Goal: Transaction & Acquisition: Purchase product/service

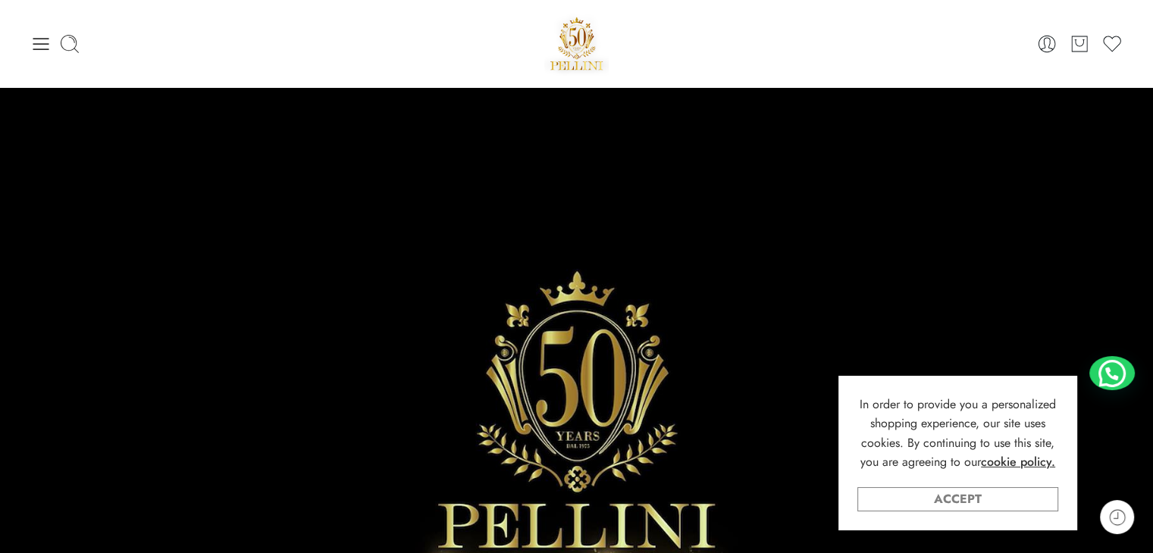
click at [928, 493] on link "Accept" at bounding box center [957, 499] width 201 height 24
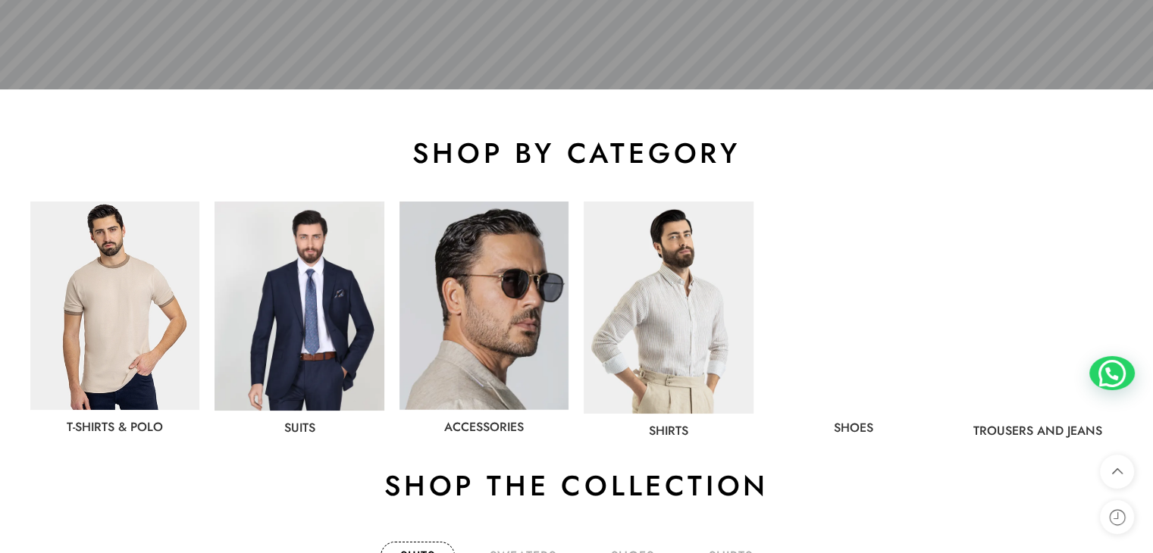
scroll to position [682, 0]
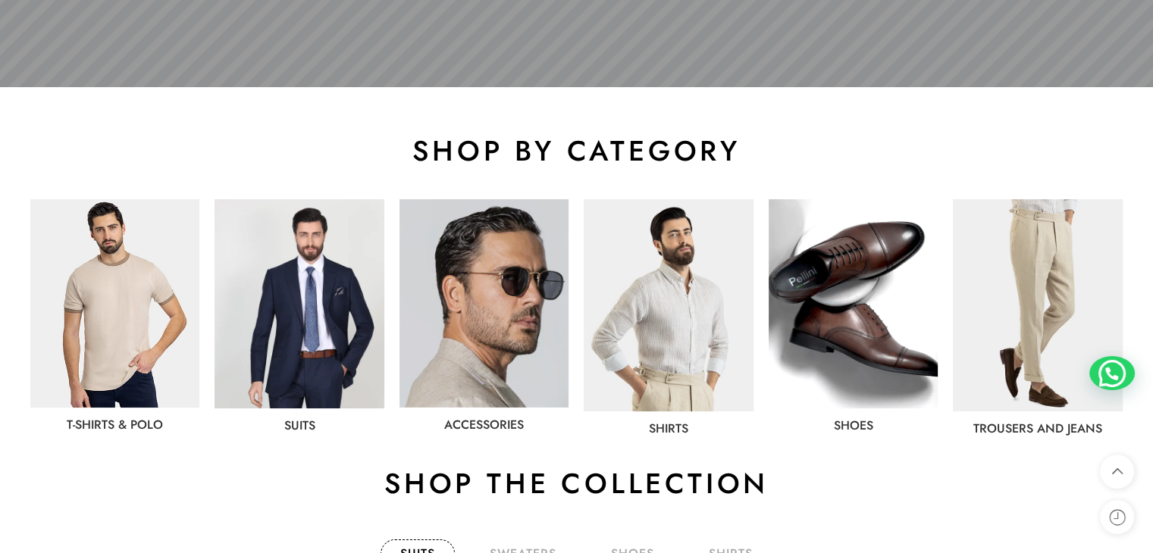
click at [330, 283] on img at bounding box center [298, 303] width 169 height 209
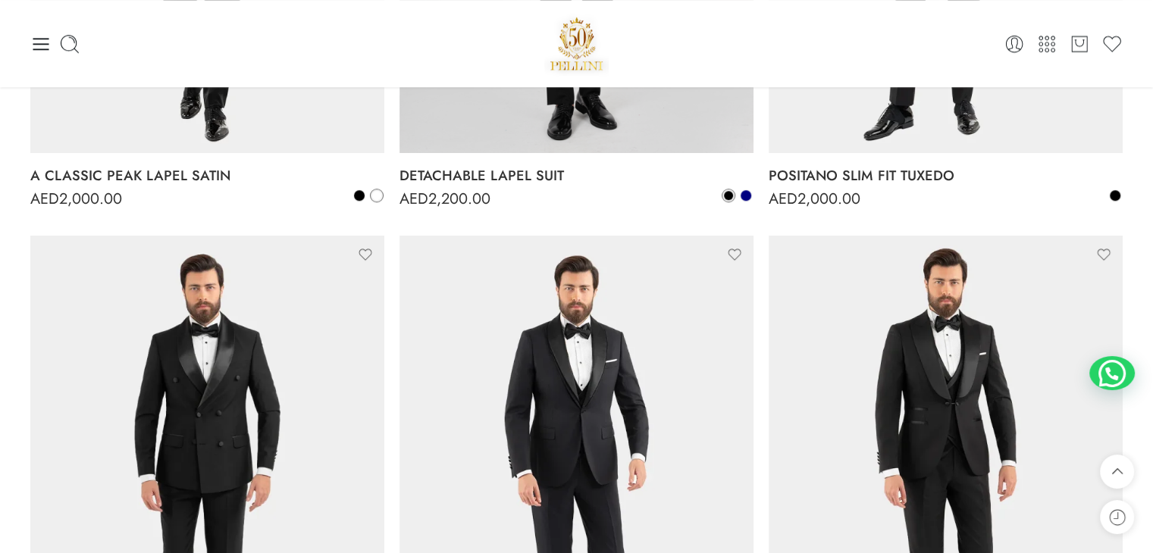
scroll to position [1137, 0]
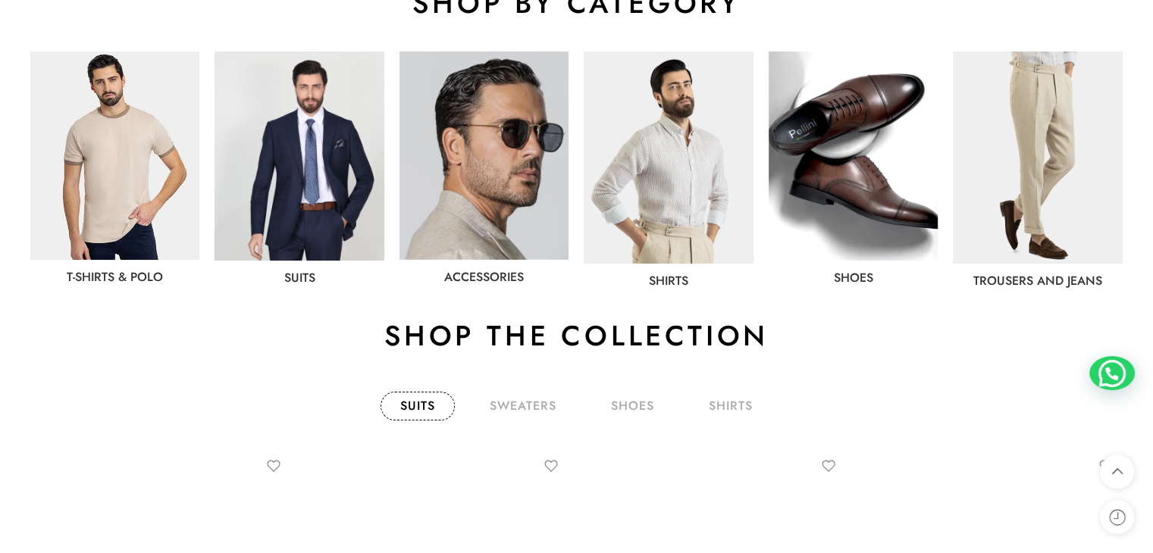
scroll to position [834, 0]
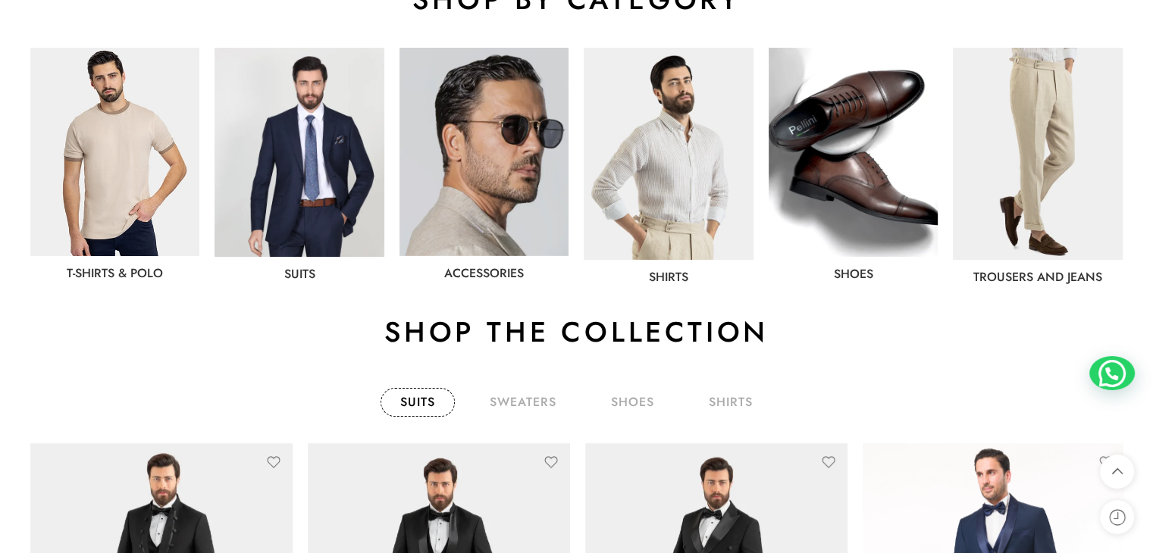
click at [279, 183] on img at bounding box center [298, 152] width 169 height 209
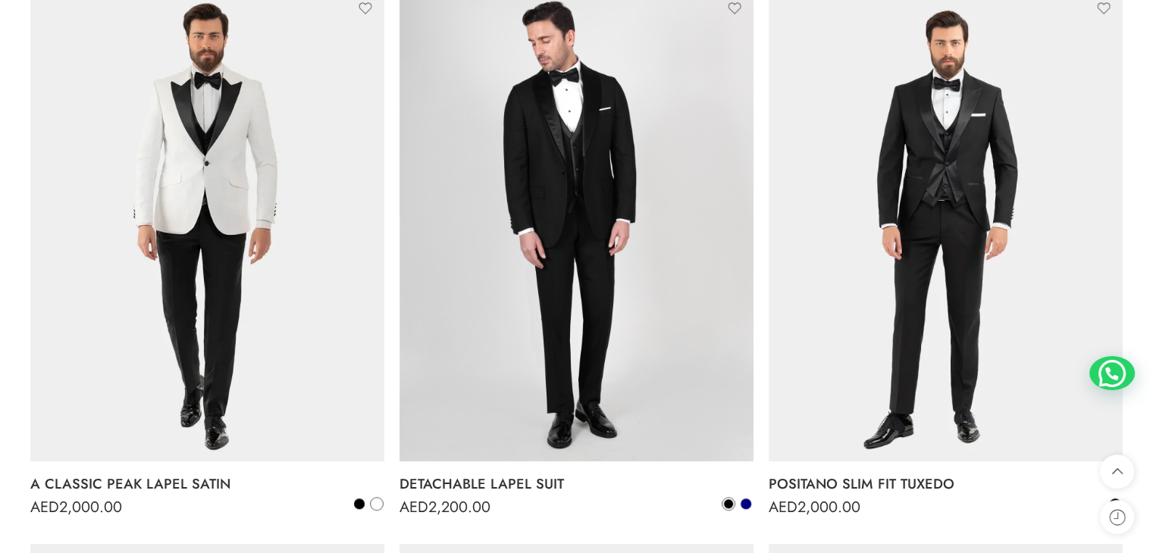
scroll to position [1061, 0]
